Goal: Navigation & Orientation: Find specific page/section

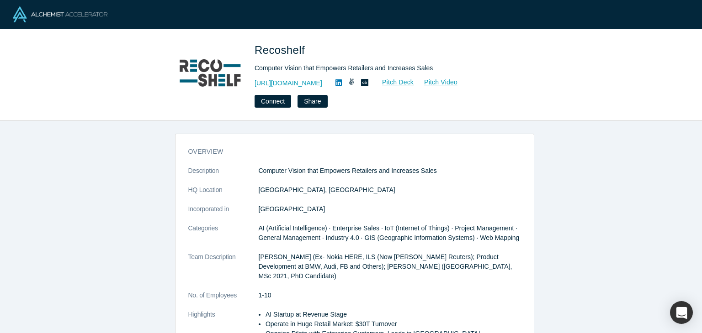
click at [421, 232] on span "AI (Artificial Intelligence) · Enterprise Sales · IoT (Internet of Things) · Pr…" at bounding box center [389, 233] width 261 height 17
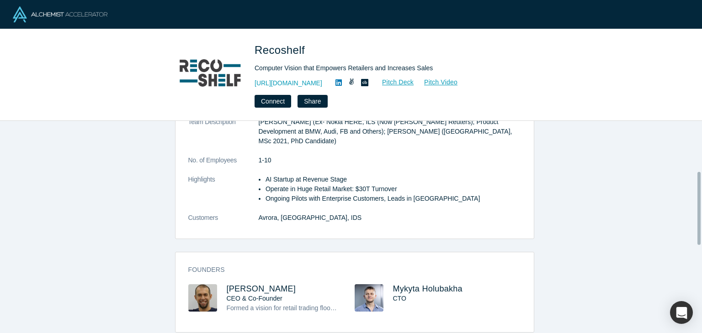
scroll to position [146, 0]
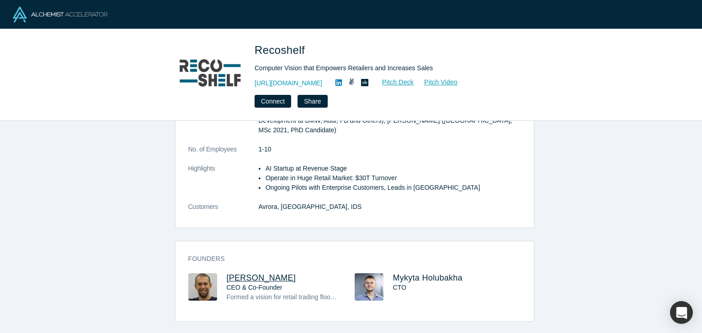
click at [242, 280] on span "[PERSON_NAME]" at bounding box center [261, 278] width 69 height 9
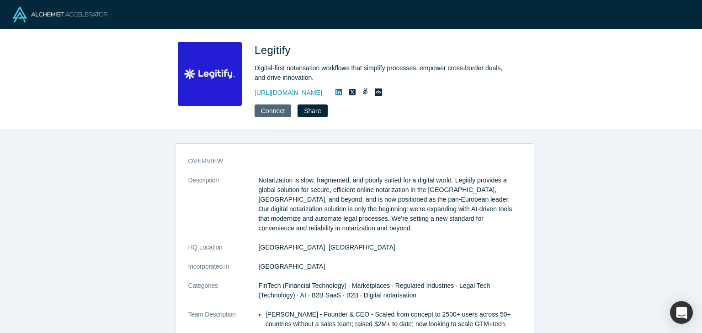
click at [280, 108] on button "Connect" at bounding box center [272, 111] width 37 height 13
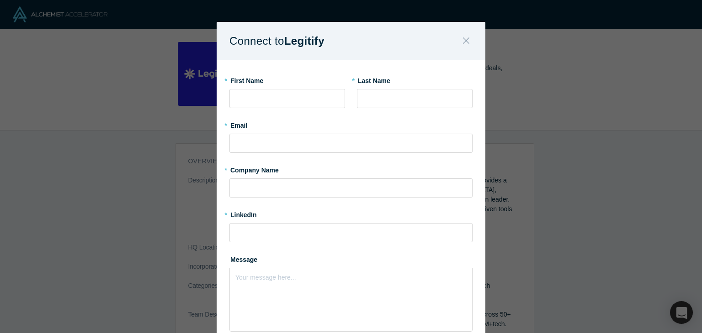
click at [463, 41] on icon "Close" at bounding box center [466, 41] width 6 height 10
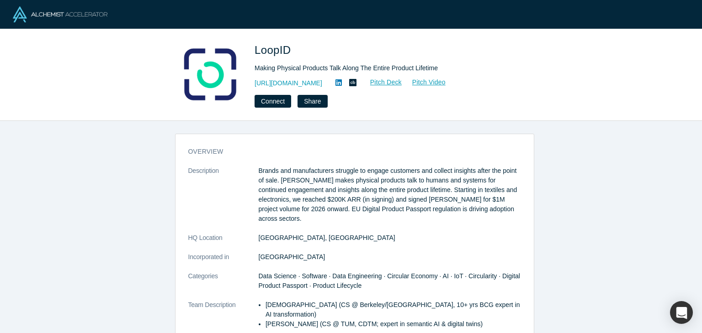
click at [452, 166] on p "Brands and manufacturers struggle to engage customers and collect insights afte…" at bounding box center [390, 195] width 262 height 58
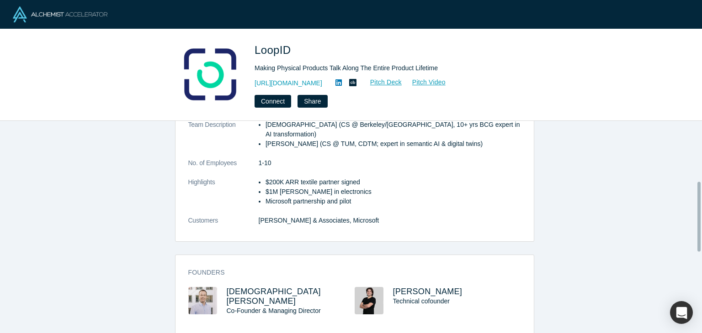
scroll to position [201, 0]
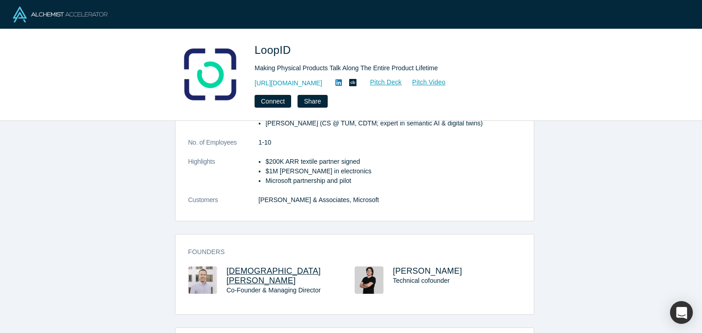
click at [248, 267] on span "Christian Adler" at bounding box center [274, 276] width 94 height 19
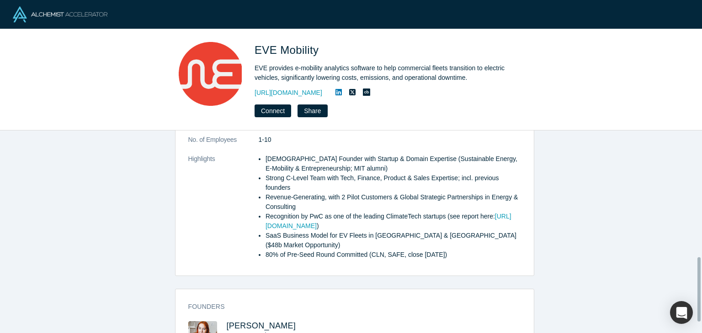
scroll to position [431, 0]
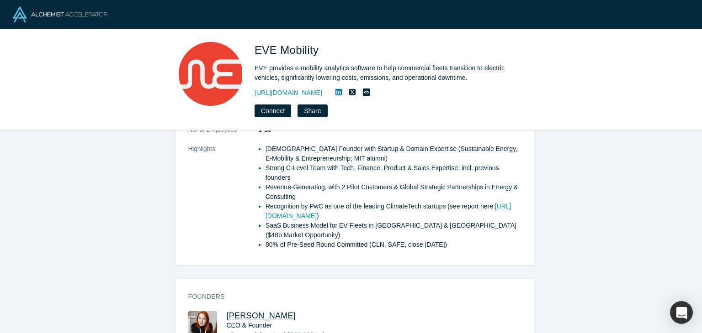
click at [252, 312] on span "[PERSON_NAME]" at bounding box center [261, 316] width 69 height 9
